Goal: Transaction & Acquisition: Purchase product/service

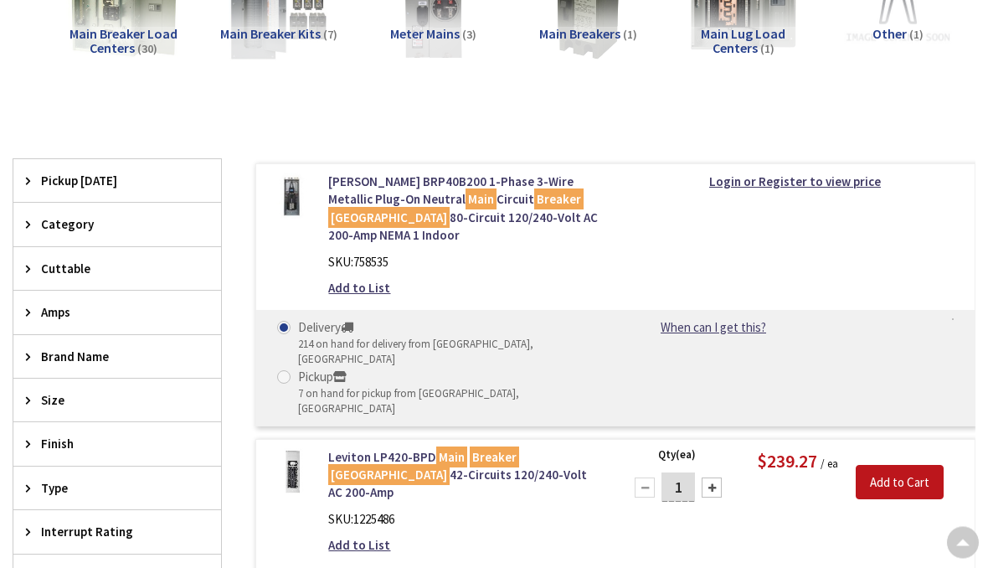
scroll to position [226, 0]
click at [84, 186] on span "Pickup [DATE]" at bounding box center [109, 181] width 136 height 18
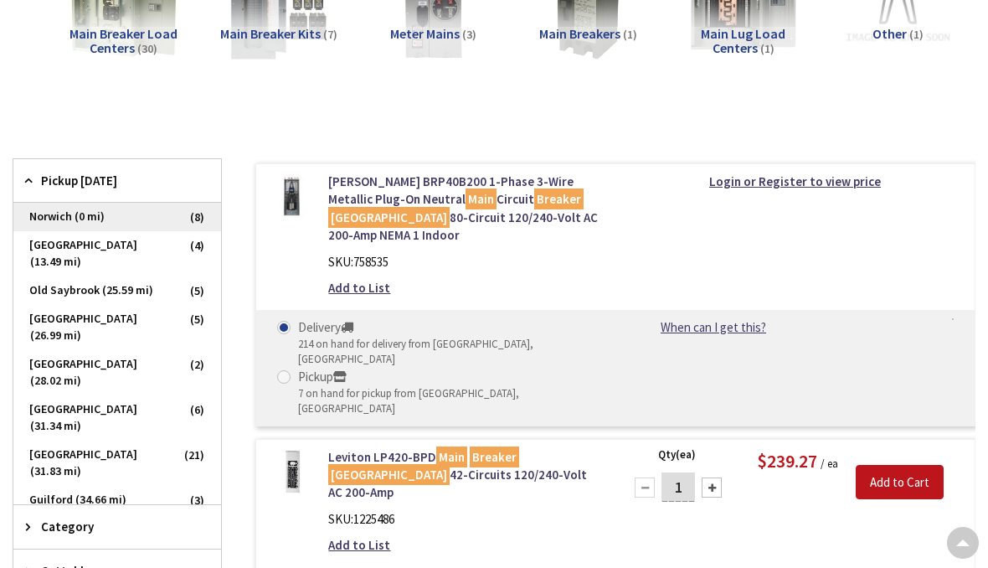
click at [133, 221] on span "Norwich (0 mi)" at bounding box center [117, 217] width 208 height 28
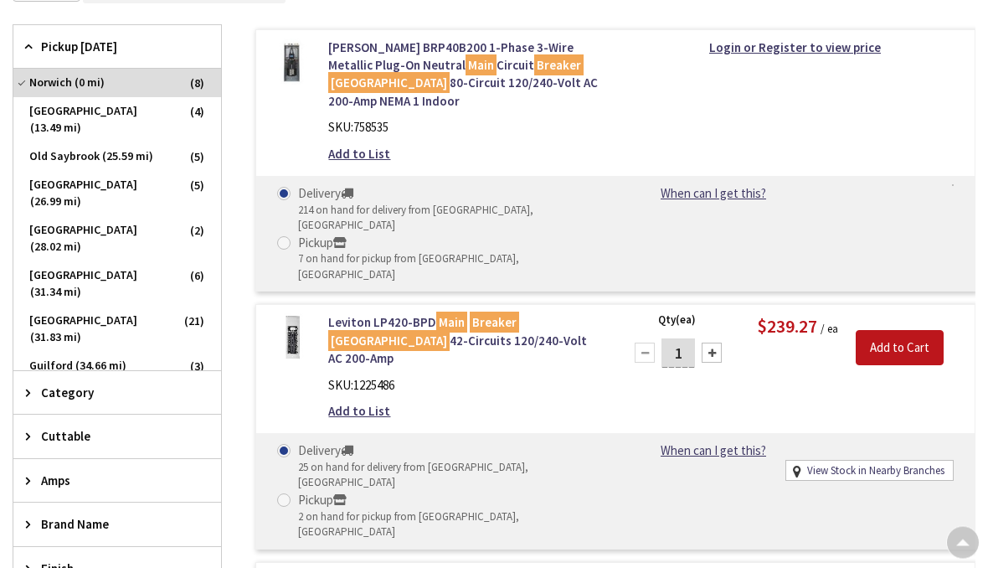
scroll to position [377, 0]
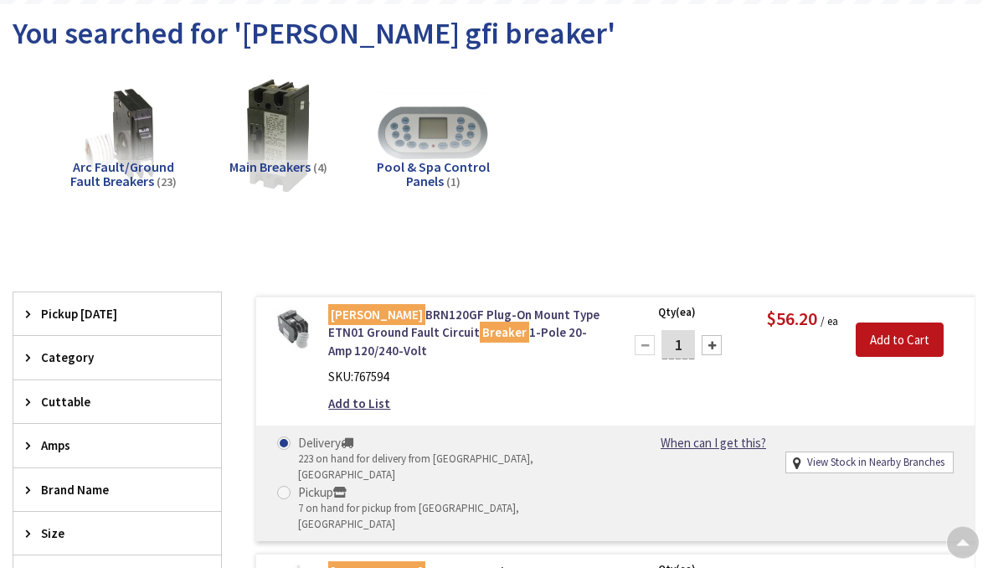
scroll to position [95, 0]
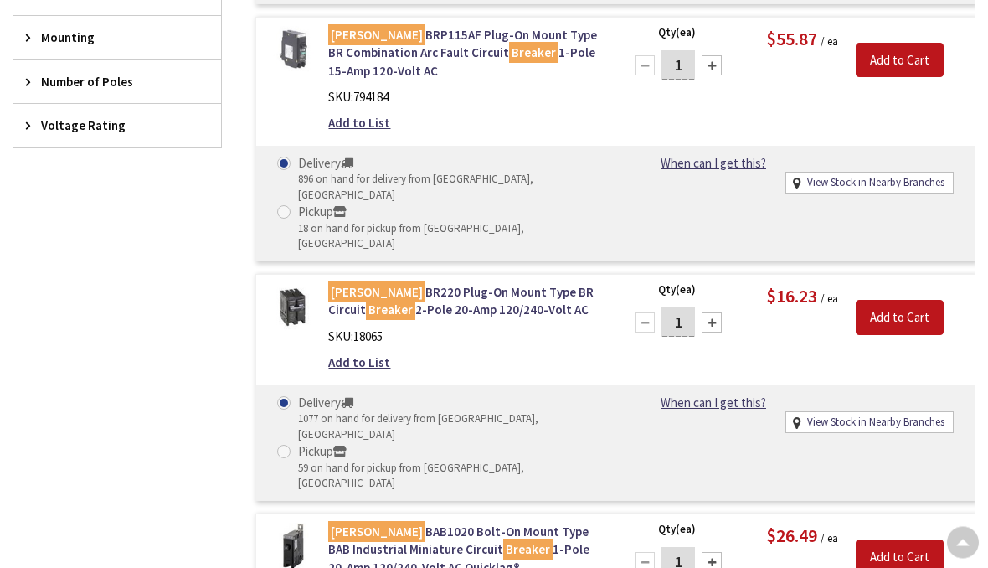
scroll to position [944, 0]
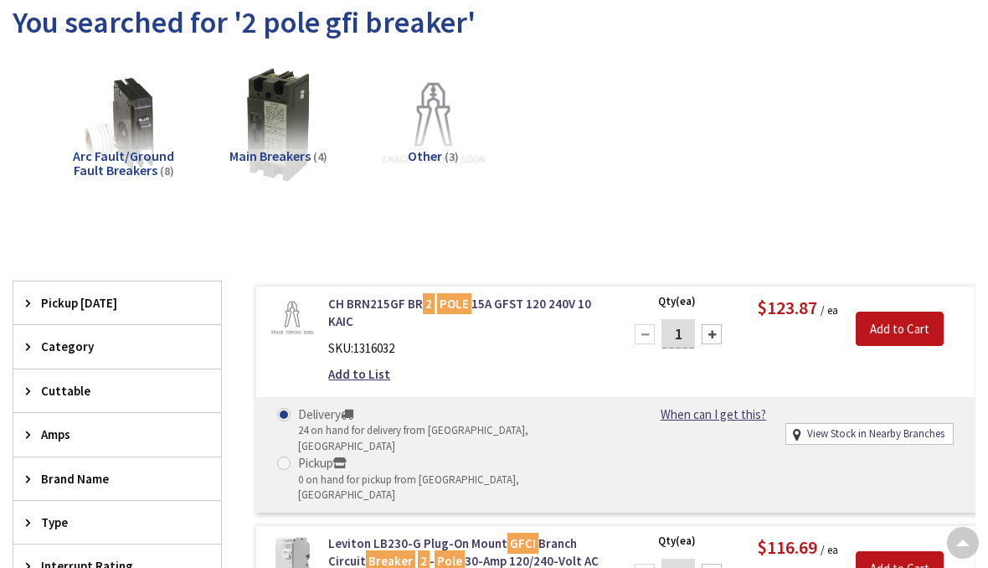
scroll to position [100, 0]
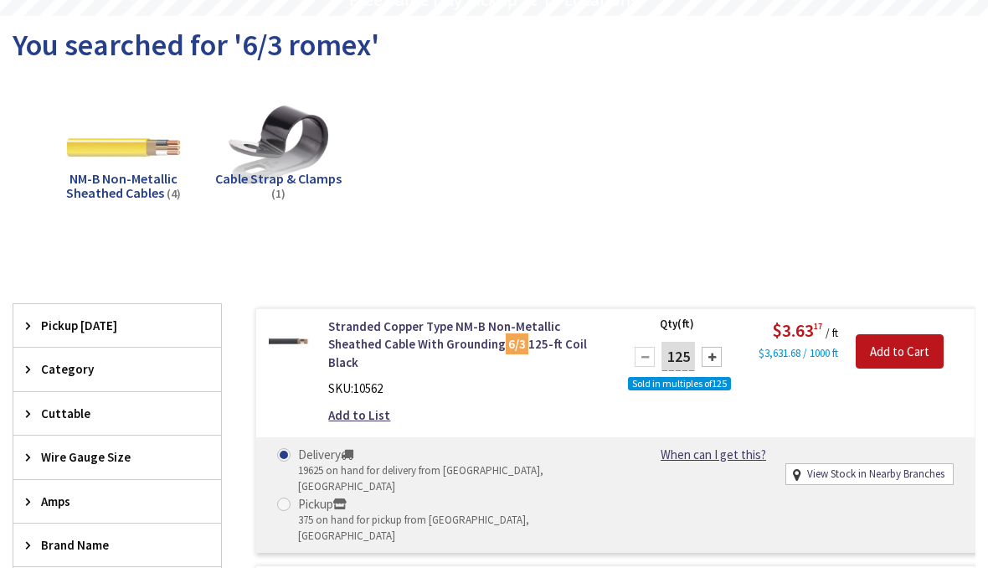
scroll to position [85, 0]
